Goal: Task Accomplishment & Management: Use online tool/utility

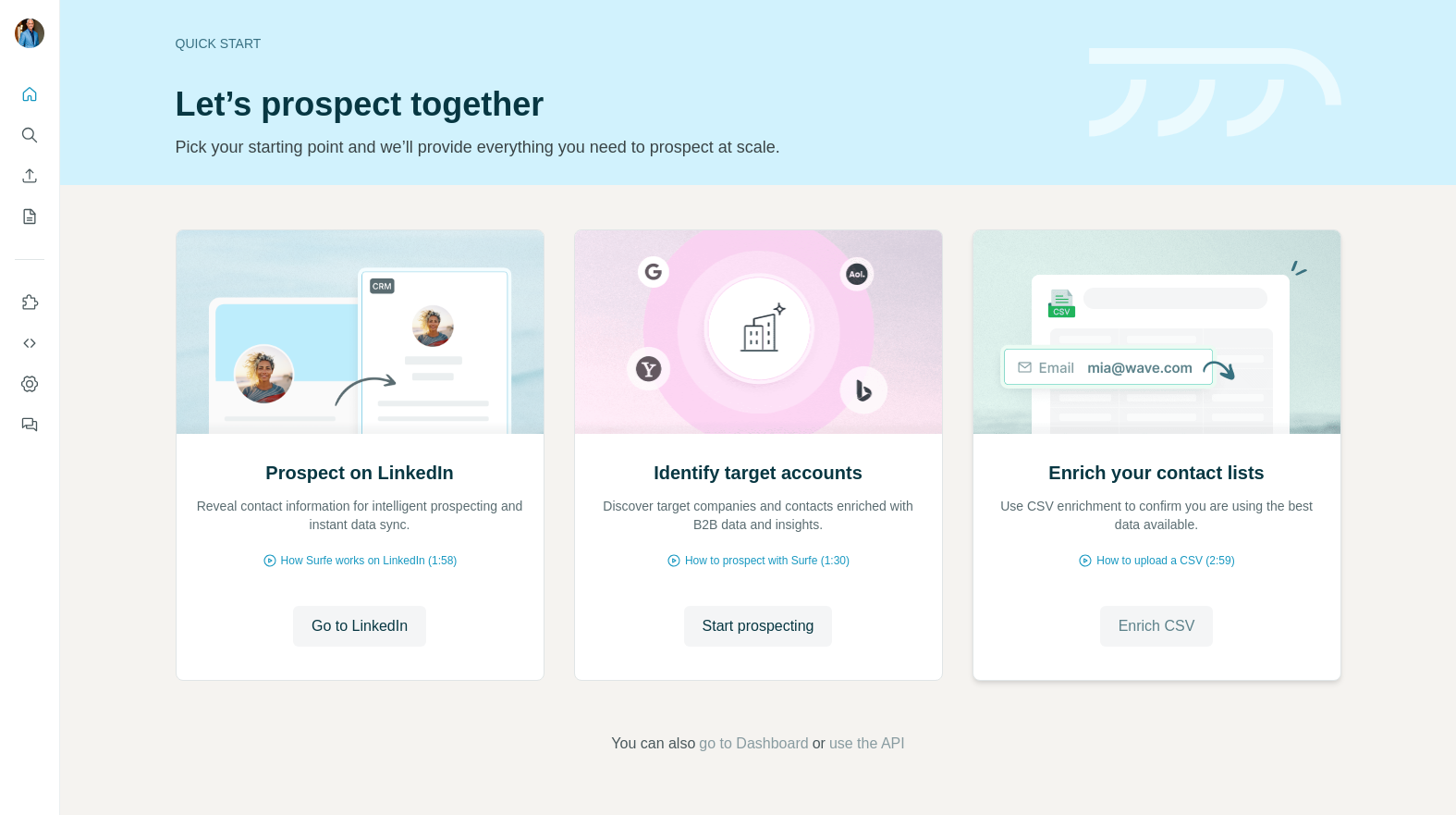
click at [1173, 626] on span "Enrich CSV" at bounding box center [1157, 627] width 76 height 22
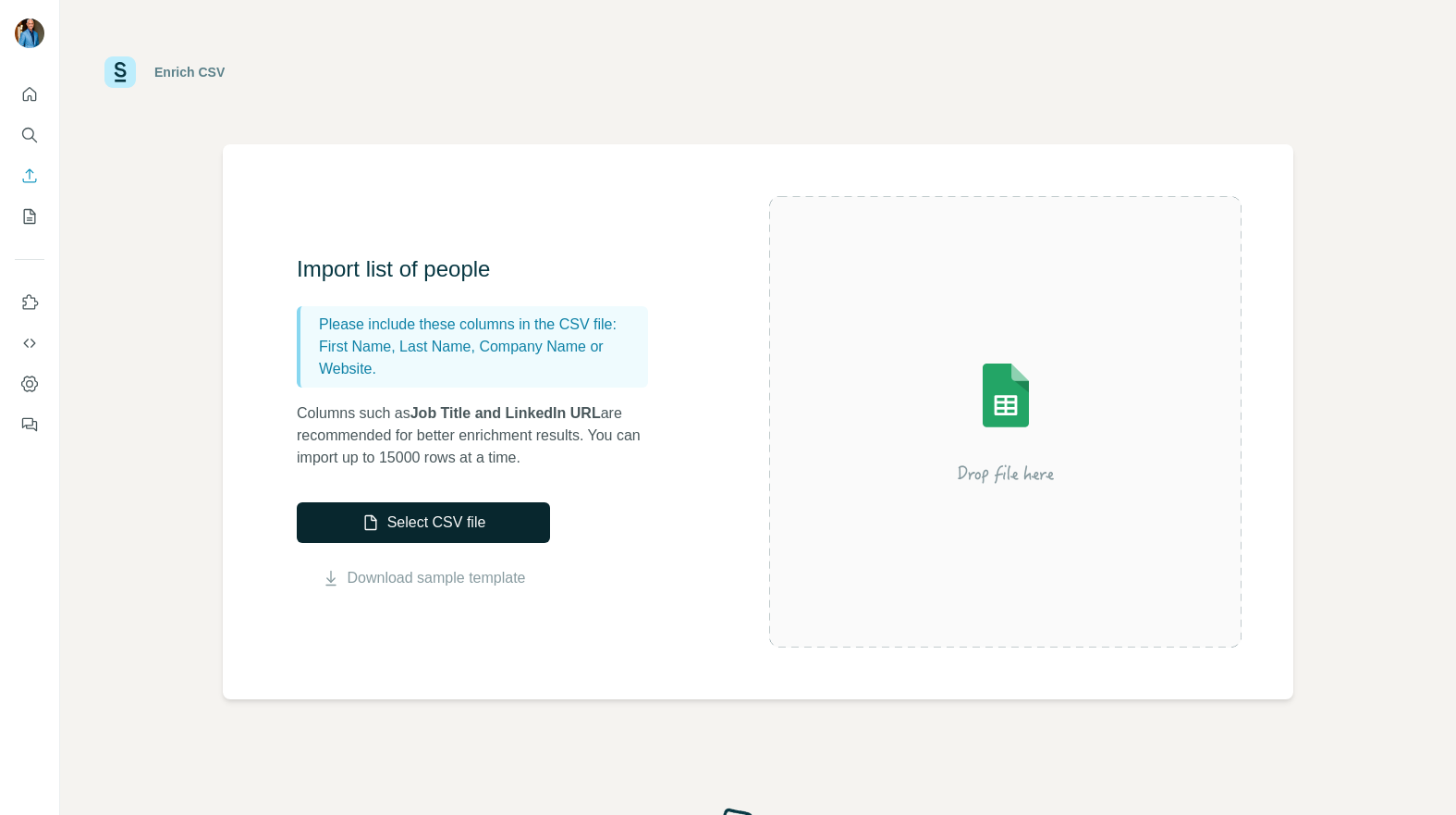
click at [492, 524] on button "Select CSV file" at bounding box center [423, 523] width 254 height 41
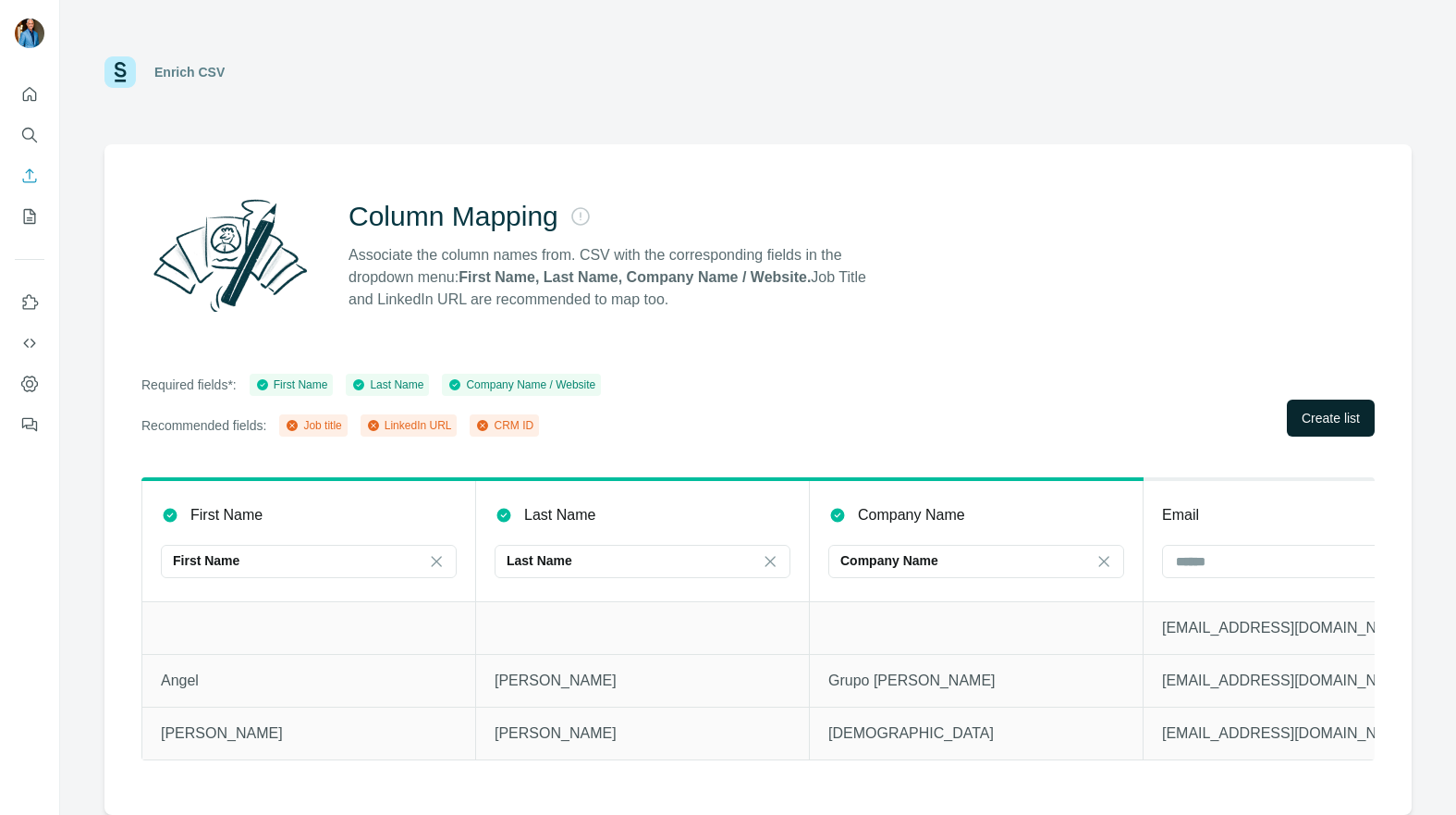
click at [1332, 411] on span "Create list" at bounding box center [1331, 418] width 58 height 19
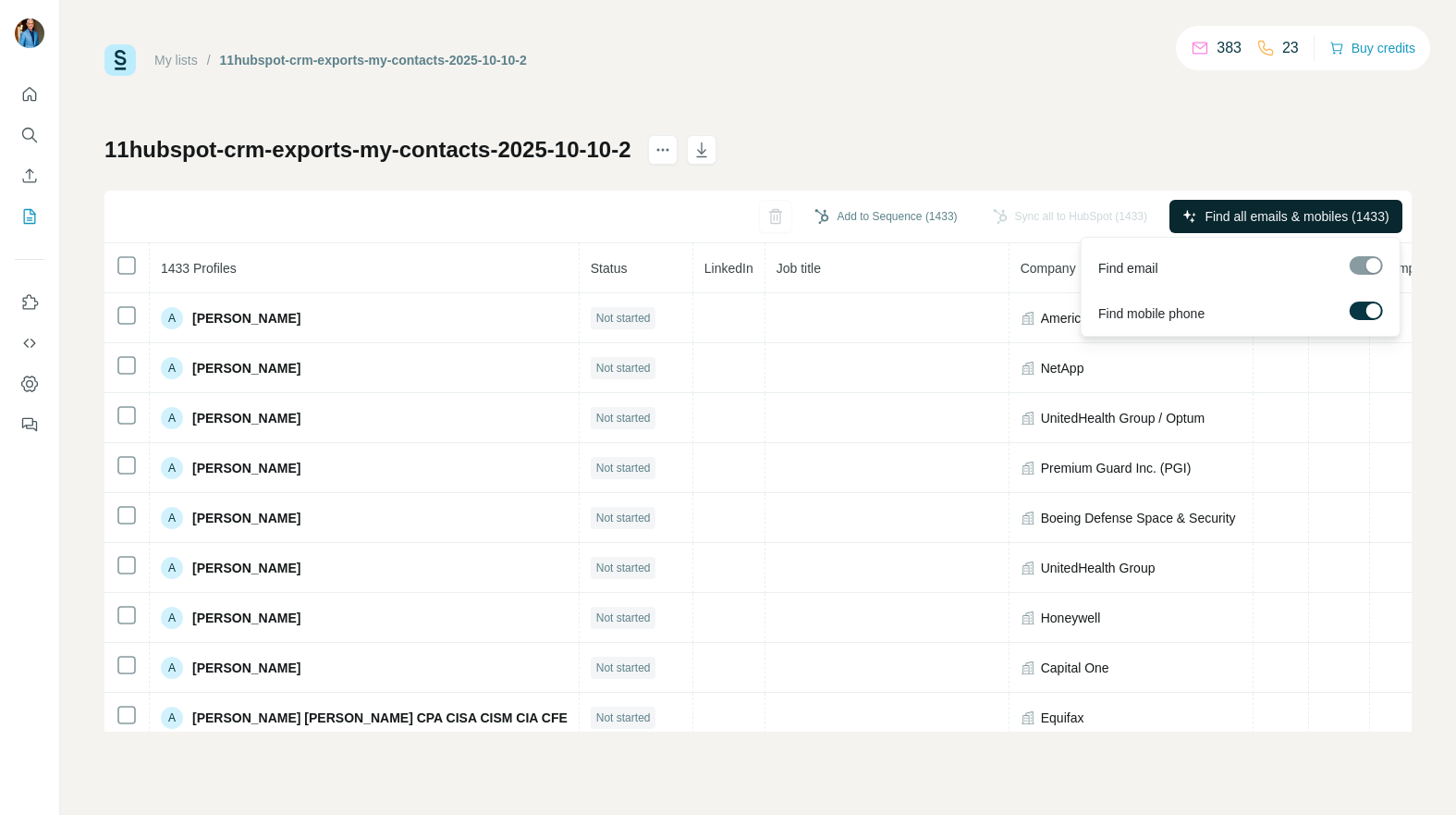
click at [1220, 214] on span "Find all emails & mobiles (1433)" at bounding box center [1296, 216] width 184 height 19
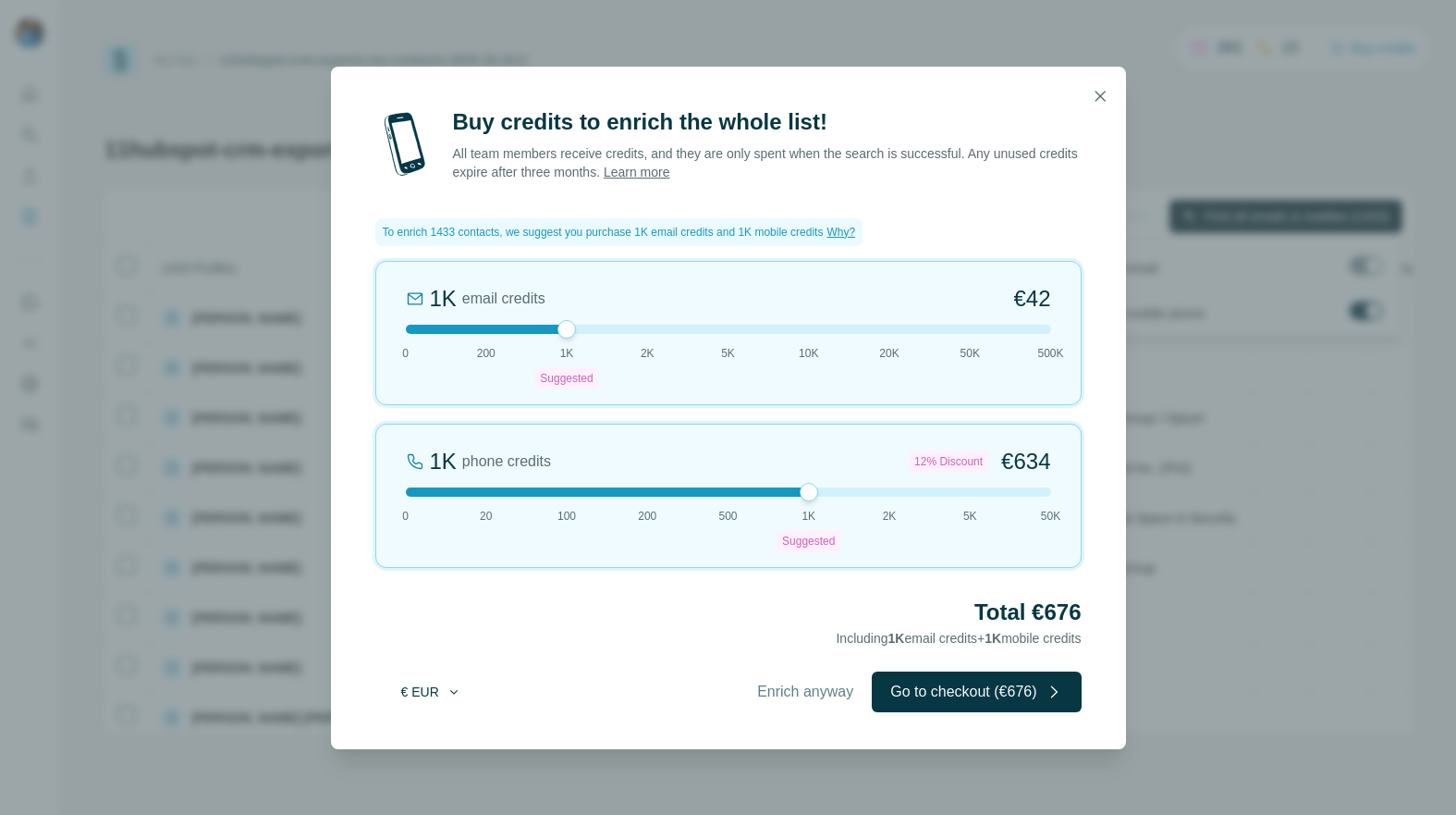
click at [443, 689] on button "€ EUR" at bounding box center [432, 692] width 86 height 34
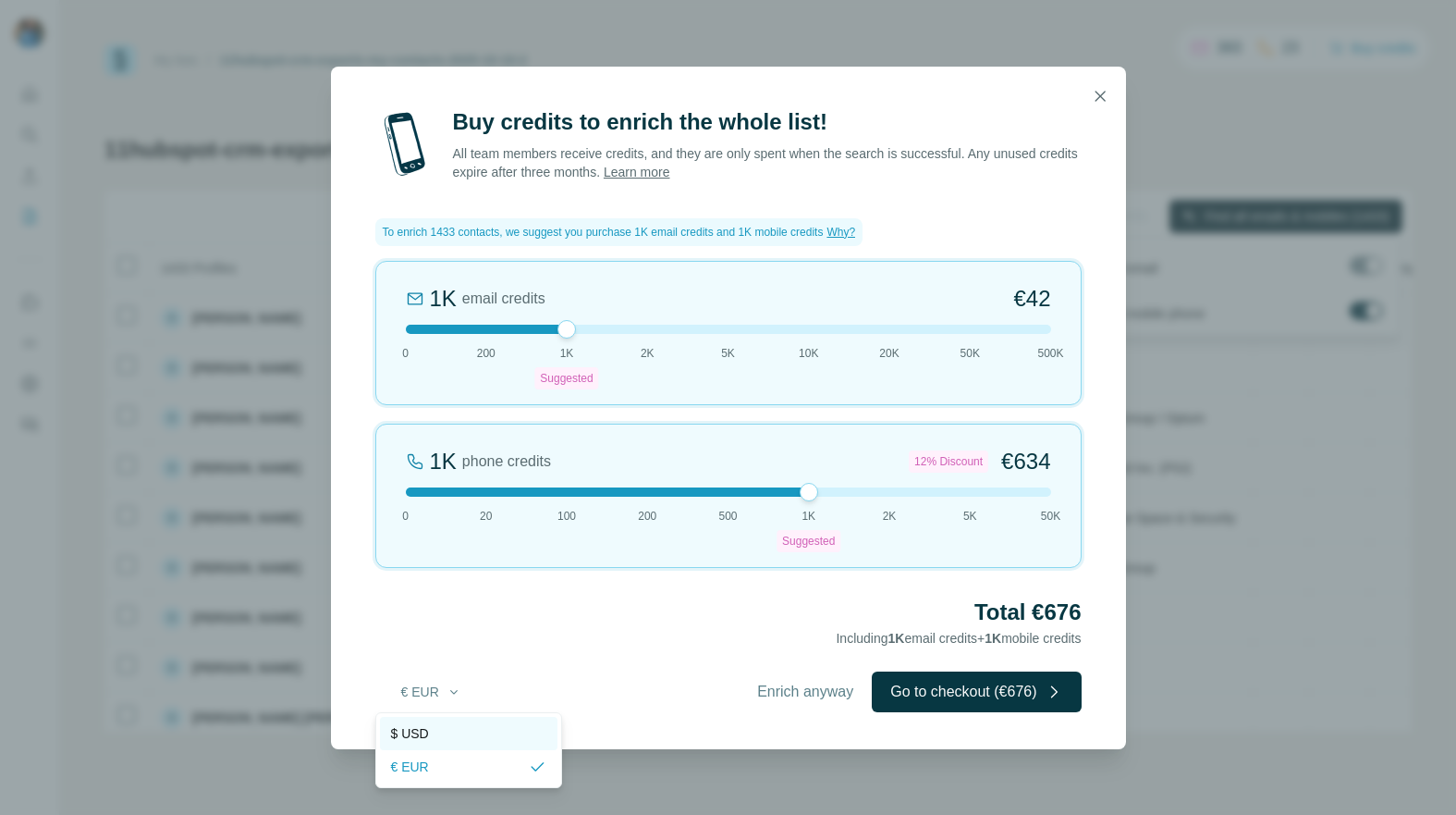
click at [428, 727] on span "$ USD" at bounding box center [410, 734] width 38 height 19
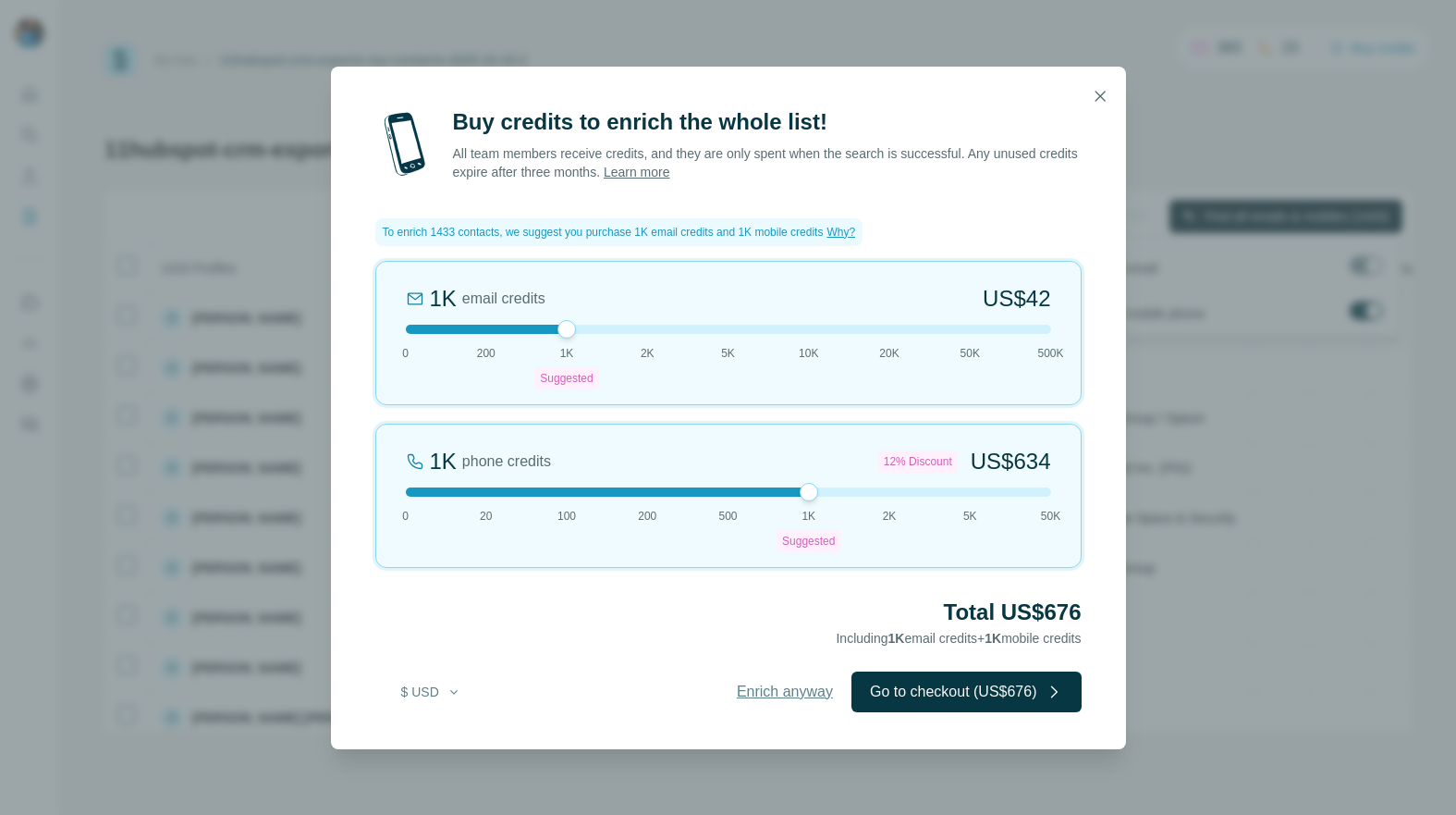
click at [743, 687] on span "Enrich anyway" at bounding box center [785, 692] width 96 height 22
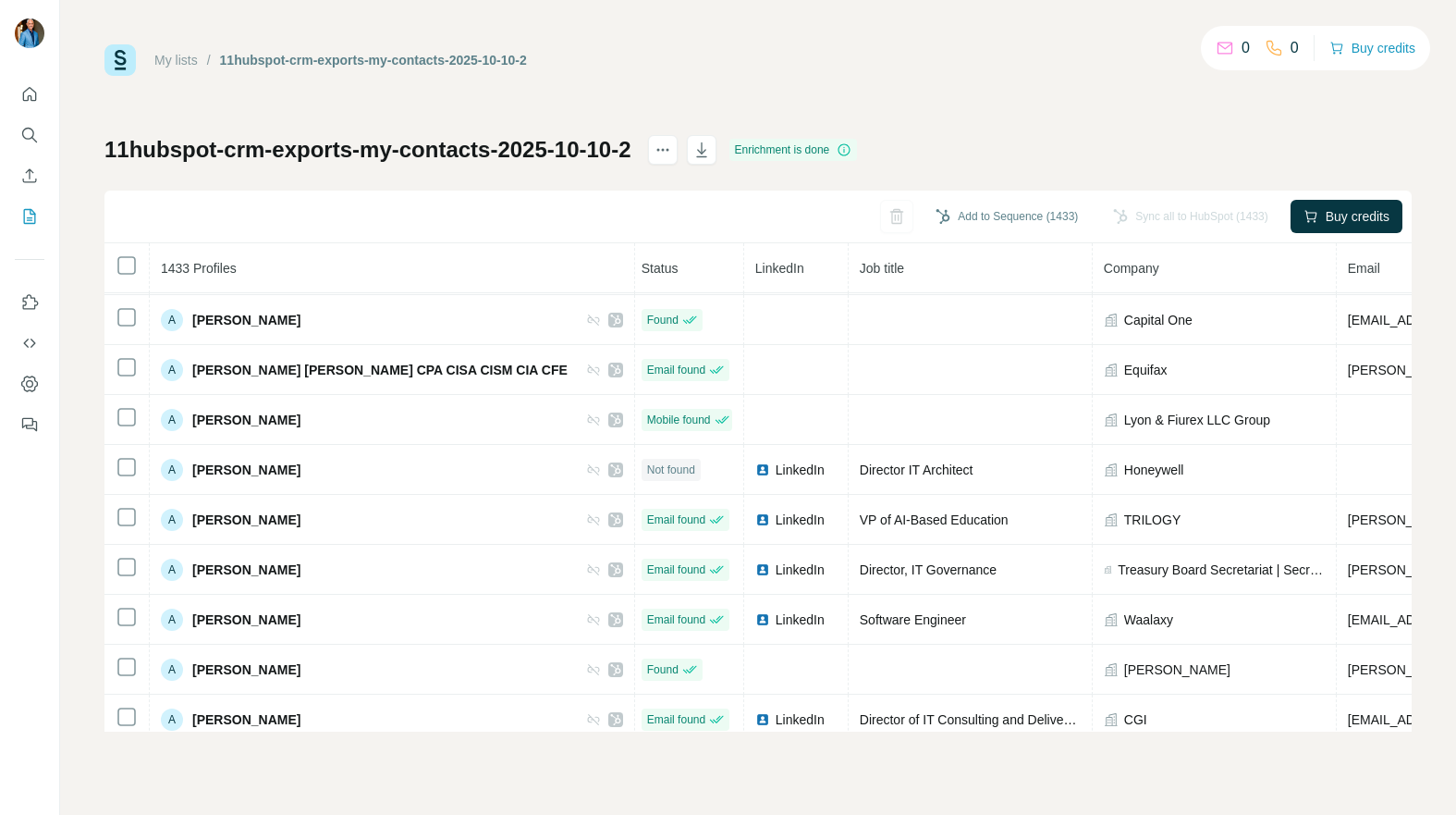
scroll to position [0, 5]
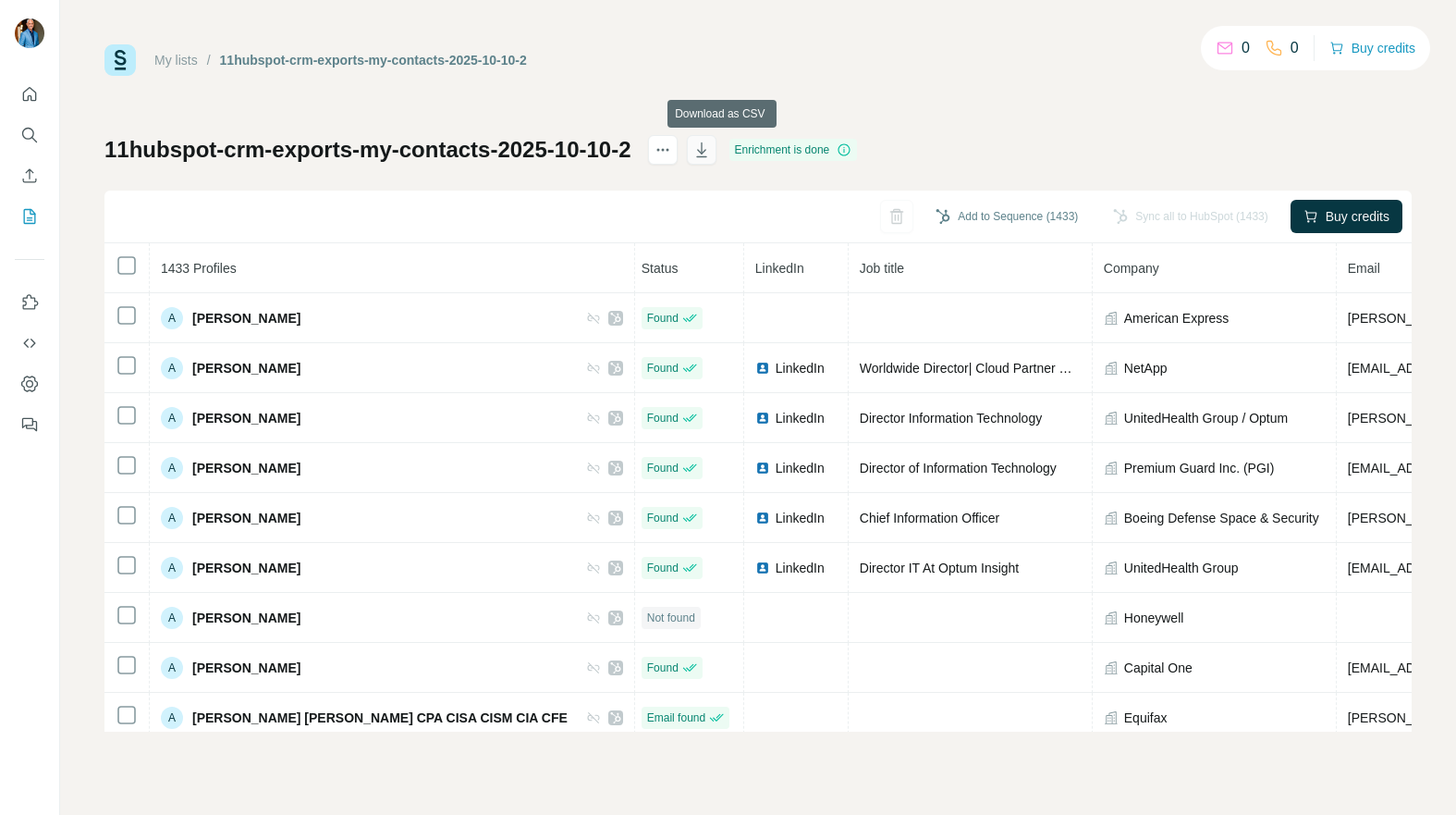
click at [711, 154] on icon "button" at bounding box center [702, 150] width 19 height 19
click at [711, 150] on icon "button" at bounding box center [702, 150] width 19 height 19
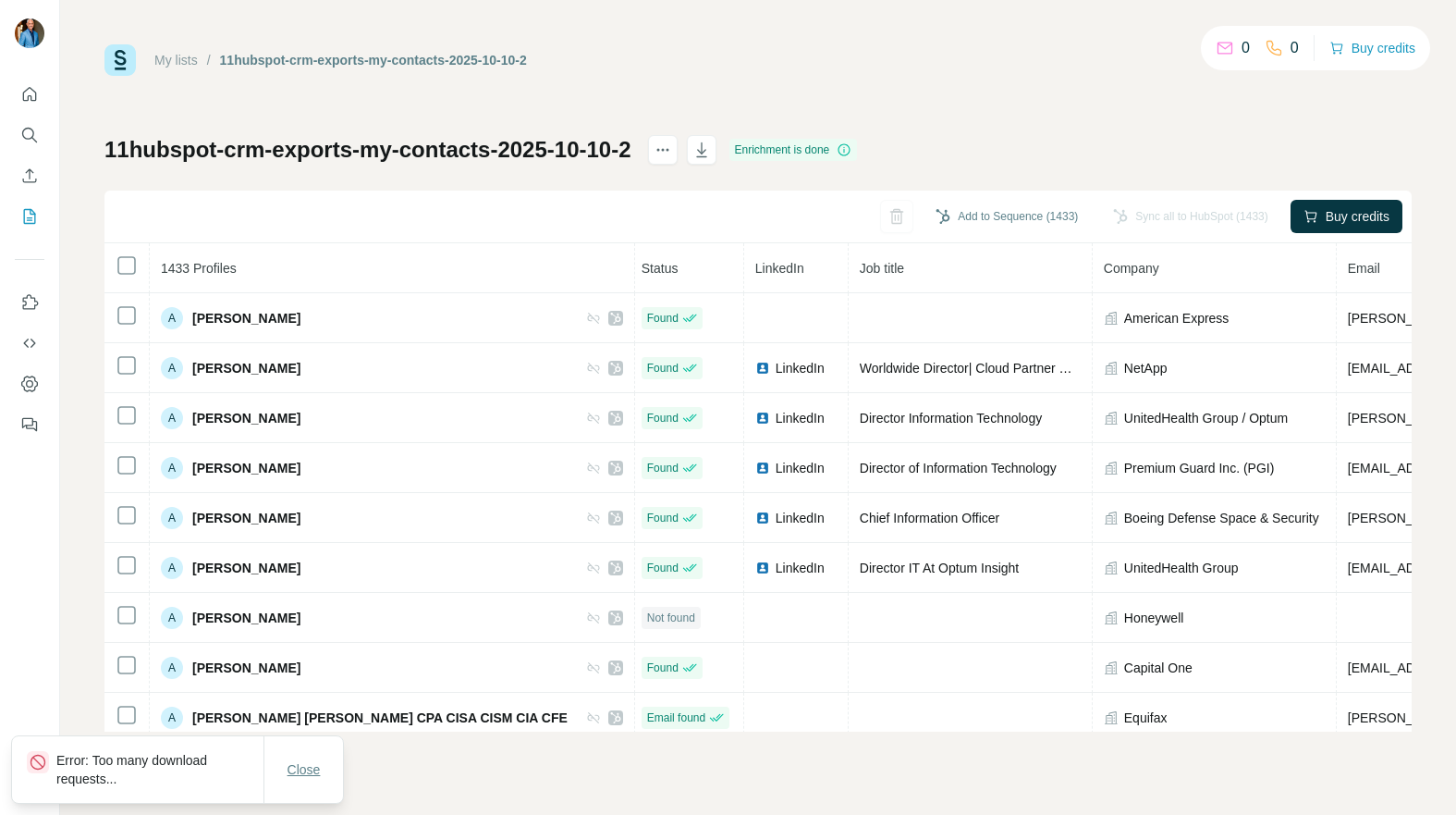
click at [305, 767] on span "Close" at bounding box center [304, 769] width 34 height 19
click at [711, 155] on icon "button" at bounding box center [702, 150] width 19 height 19
